Goal: Task Accomplishment & Management: Manage account settings

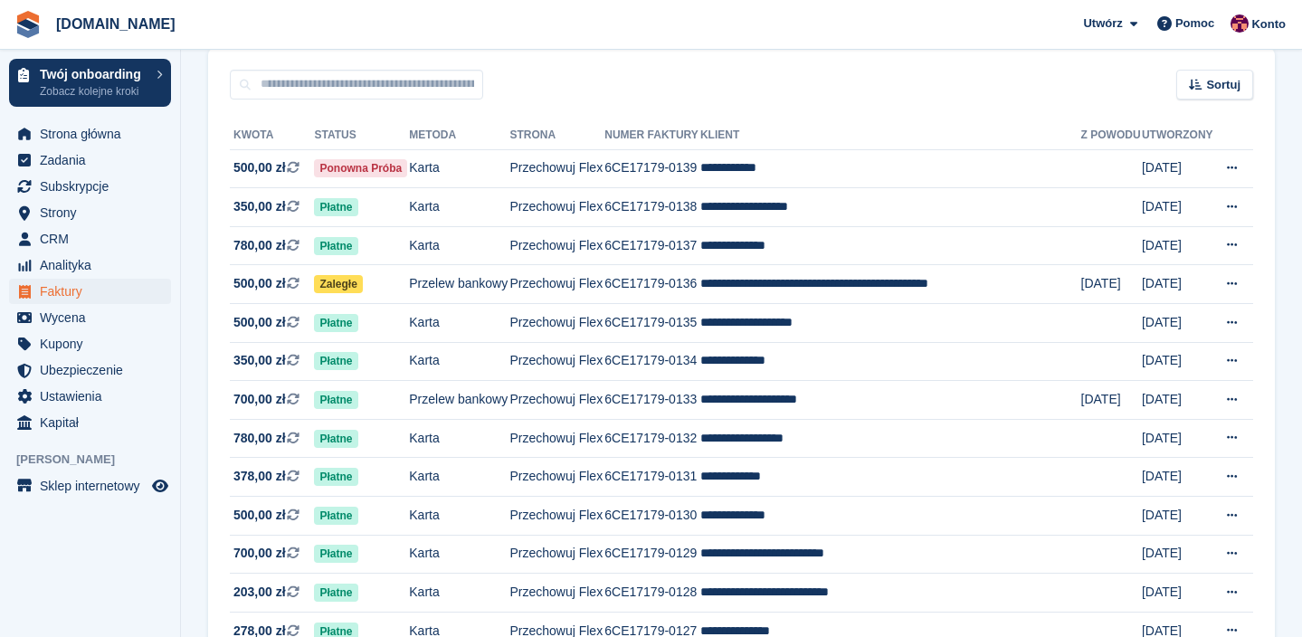
scroll to position [104, 0]
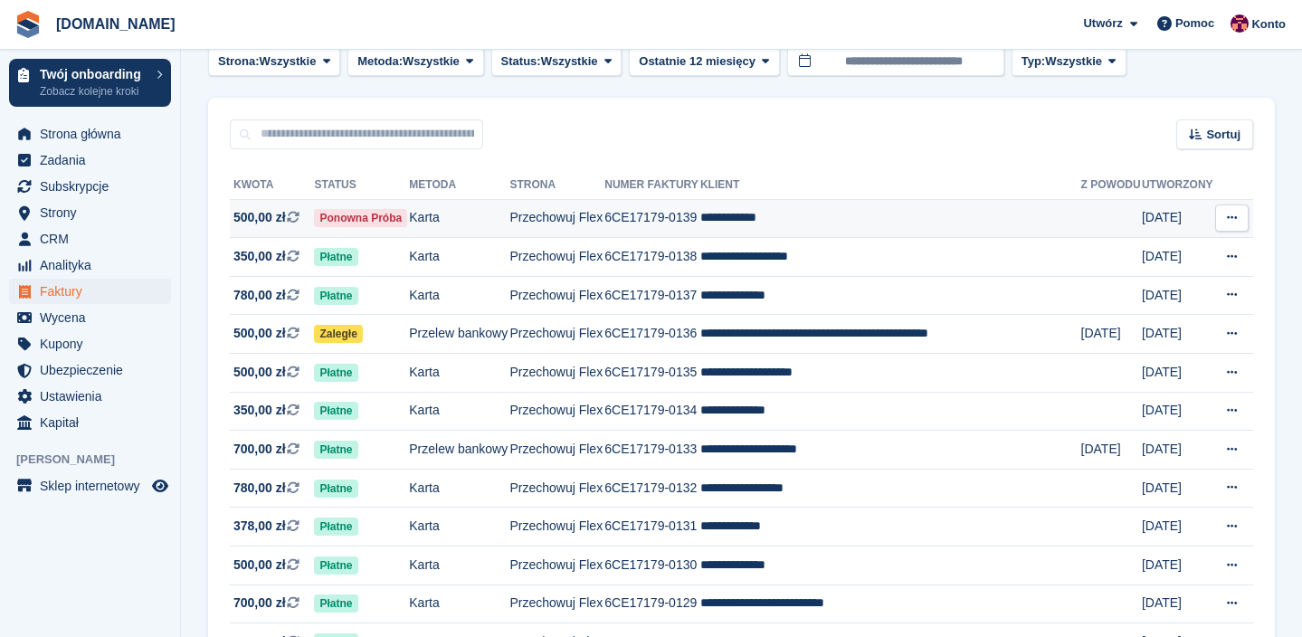
click at [260, 223] on span "500,00 zł" at bounding box center [259, 217] width 52 height 19
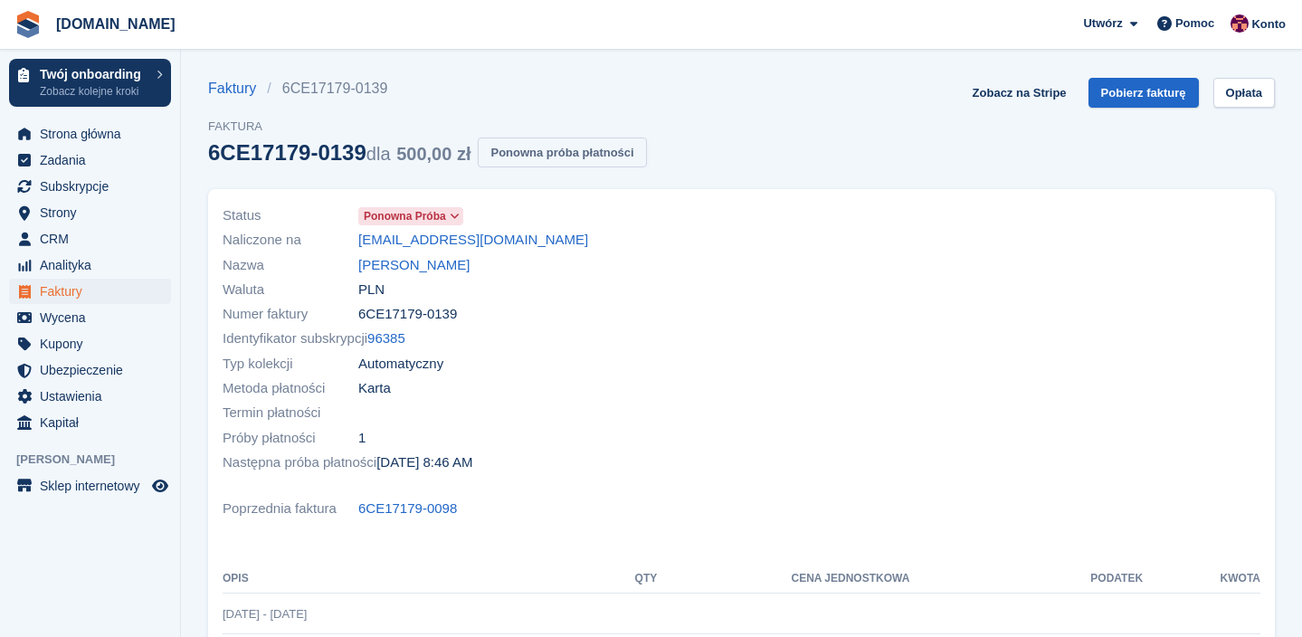
click at [566, 161] on button "Ponowna próba płatności" at bounding box center [562, 152] width 168 height 30
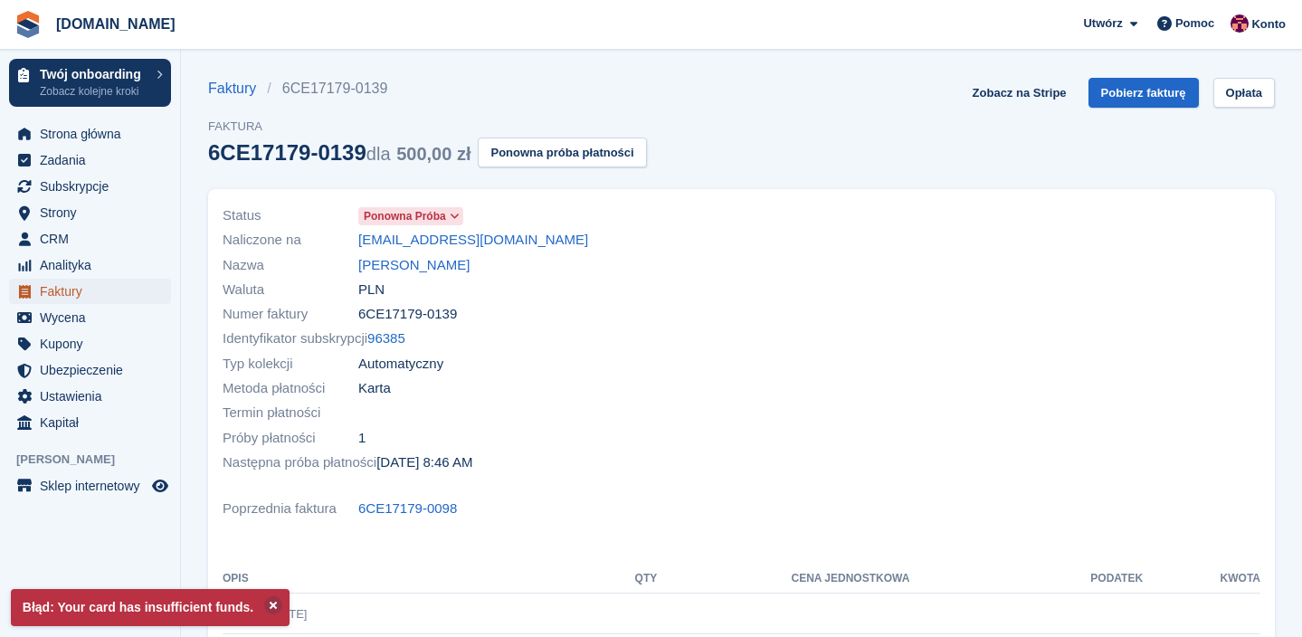
click at [72, 289] on span "Faktury" at bounding box center [94, 291] width 109 height 25
